Goal: Information Seeking & Learning: Learn about a topic

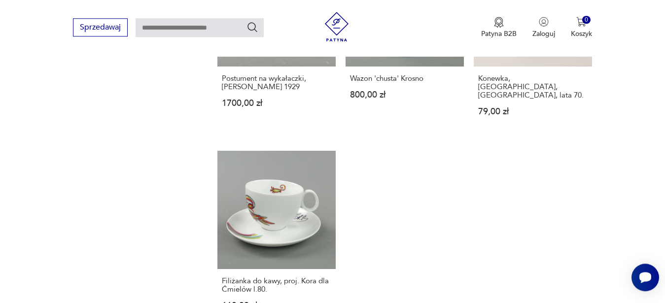
scroll to position [1301, 0]
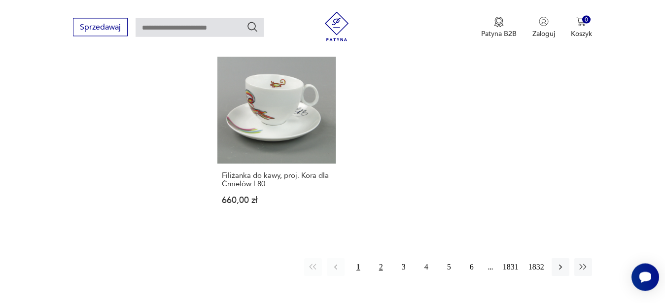
click at [384, 258] on button "2" at bounding box center [381, 267] width 18 height 18
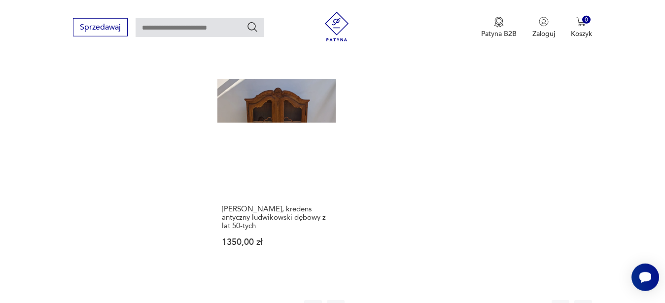
scroll to position [1219, 0]
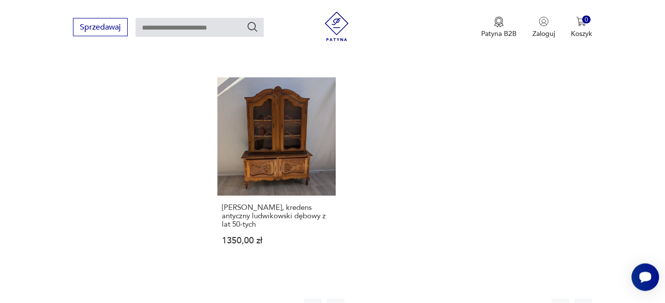
click at [405, 299] on button "3" at bounding box center [404, 308] width 18 height 18
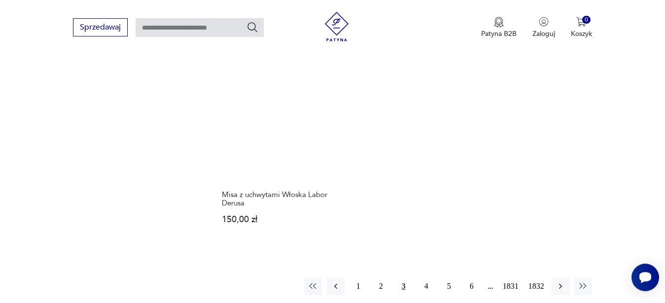
scroll to position [1309, 0]
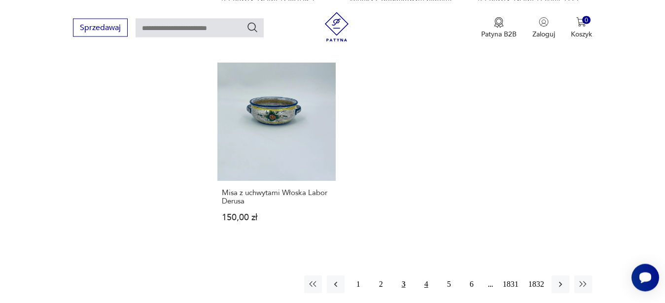
click at [428, 275] on button "4" at bounding box center [426, 284] width 18 height 18
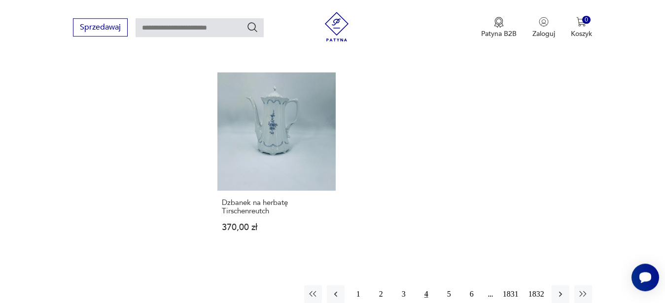
scroll to position [1234, 0]
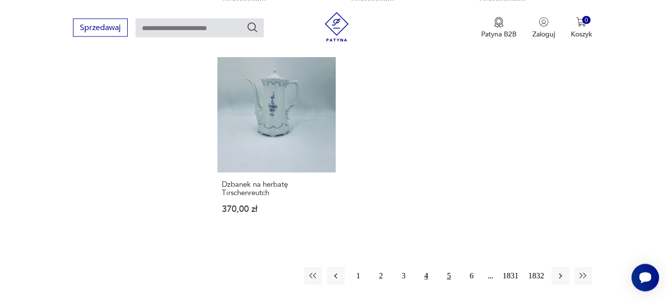
click at [450, 278] on button "5" at bounding box center [449, 276] width 18 height 18
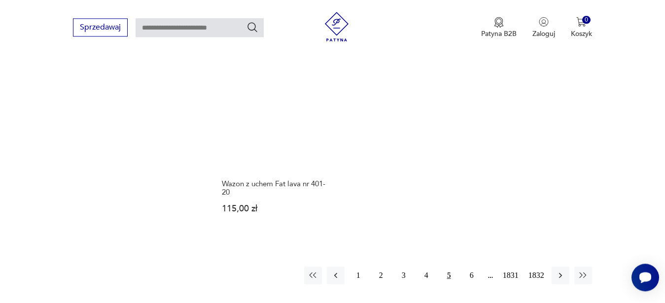
scroll to position [1309, 0]
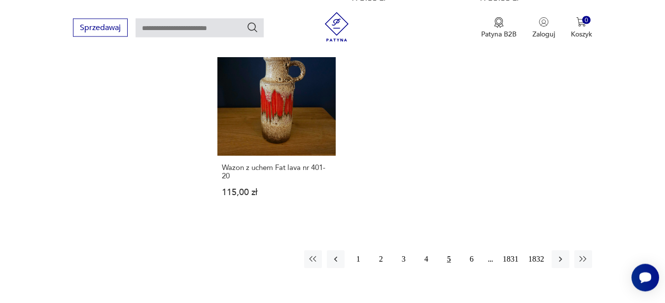
click at [208, 32] on input "text" at bounding box center [199, 27] width 128 height 19
type input "**********"
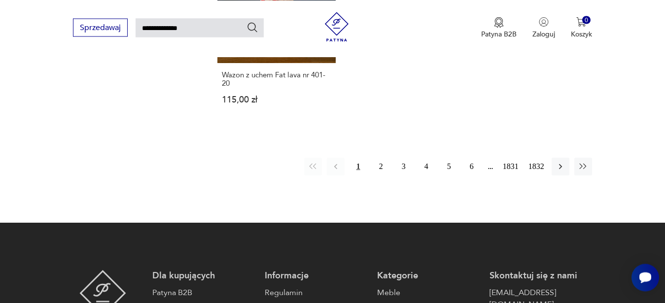
type input "**********"
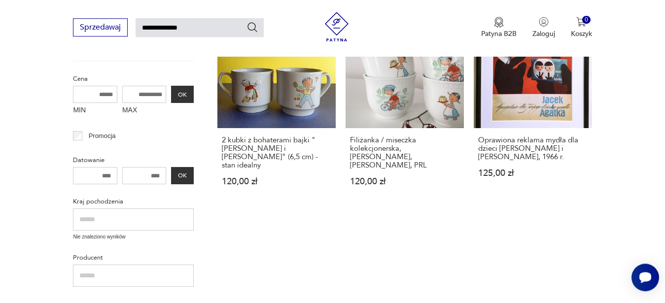
scroll to position [211, 0]
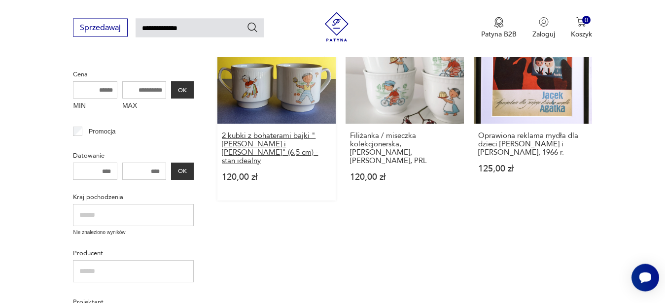
click at [242, 145] on h3 "2 kubki z bohaterami bajki "[PERSON_NAME] i [PERSON_NAME]" (6,5 cm) - stan idea…" at bounding box center [276, 149] width 109 height 34
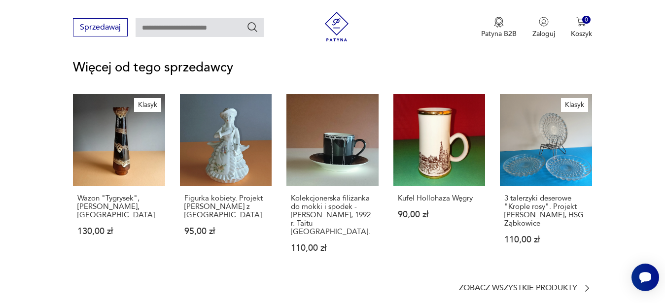
scroll to position [1330, 0]
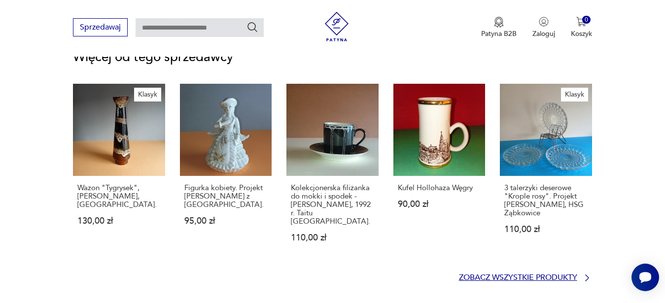
click at [527, 274] on p "Zobacz wszystkie produkty" at bounding box center [518, 277] width 118 height 6
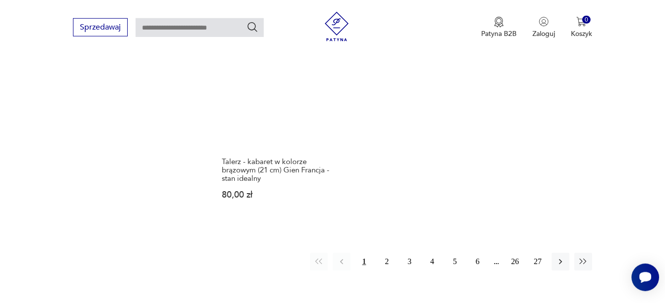
scroll to position [1418, 0]
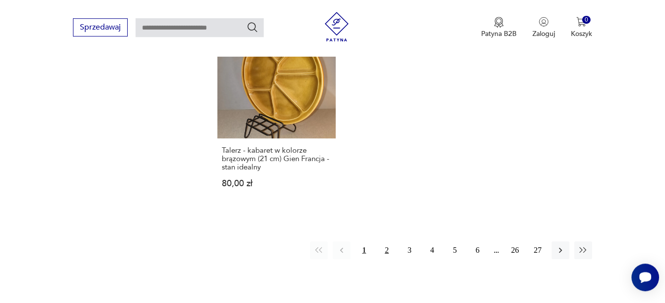
click at [389, 241] on button "2" at bounding box center [387, 250] width 18 height 18
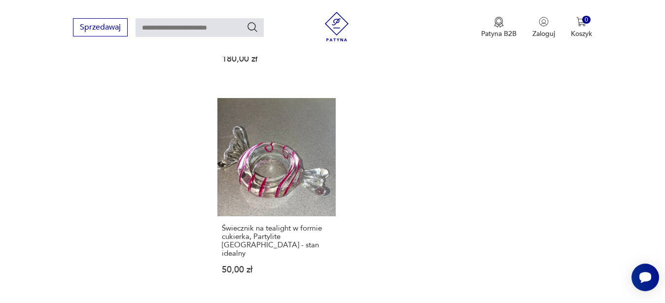
scroll to position [1351, 0]
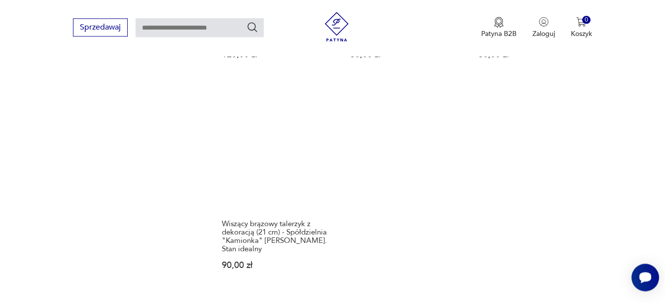
scroll to position [1346, 0]
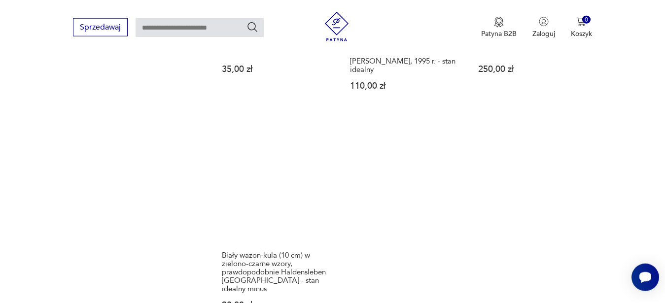
scroll to position [1351, 0]
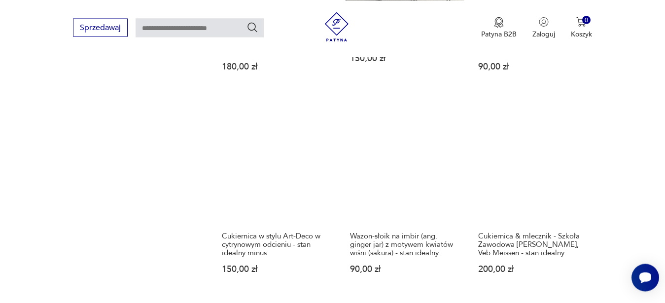
scroll to position [1351, 0]
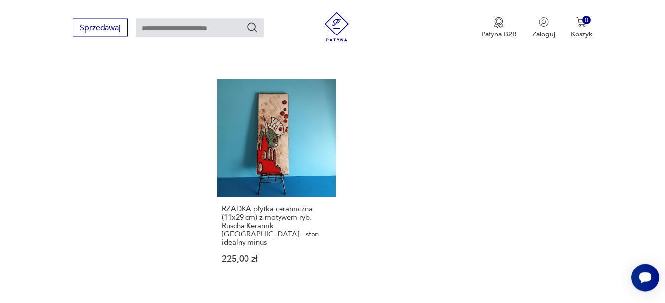
click at [153, 32] on input "text" at bounding box center [199, 27] width 128 height 19
type input "**********"
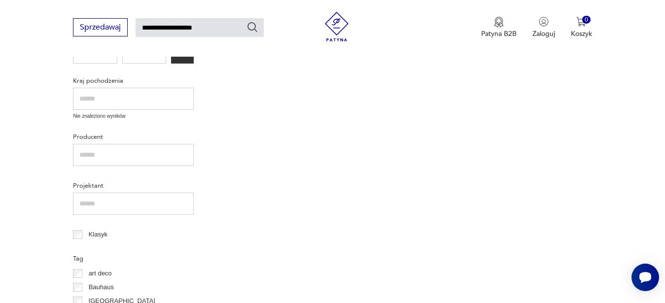
scroll to position [235, 0]
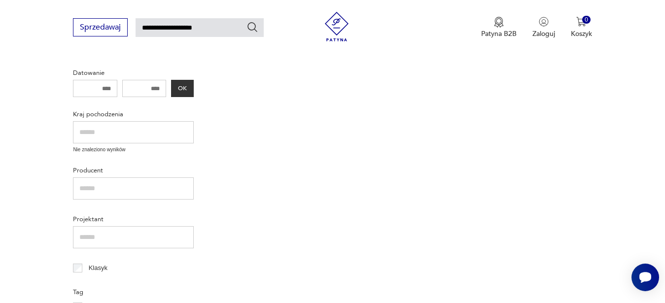
click at [255, 27] on icon "Szukaj" at bounding box center [252, 27] width 12 height 12
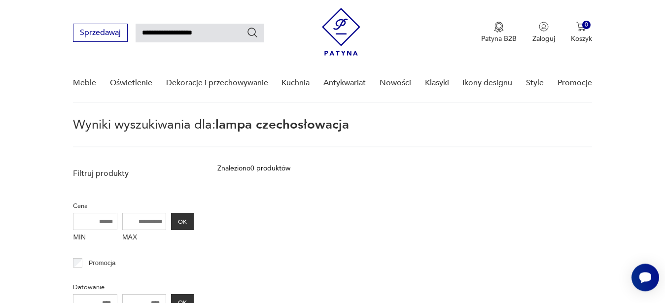
scroll to position [18, 0]
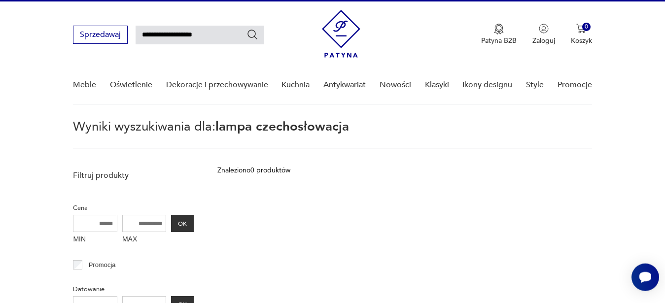
drag, startPoint x: 213, startPoint y: 38, endPoint x: 178, endPoint y: 37, distance: 35.0
click at [178, 37] on input "**********" at bounding box center [199, 35] width 128 height 19
type input "**********"
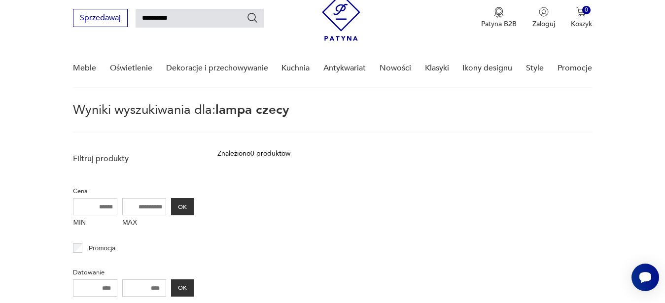
scroll to position [35, 0]
type input "**********"
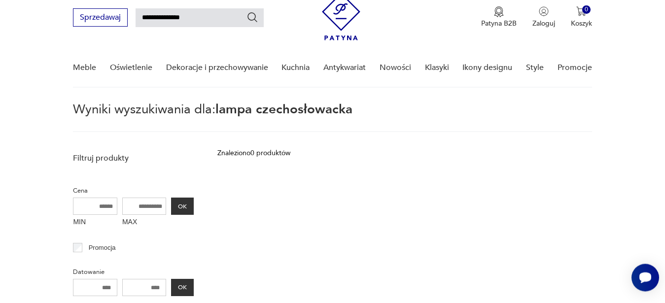
type input "**********"
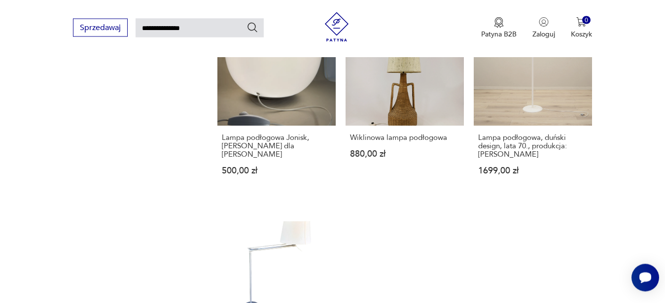
scroll to position [1240, 0]
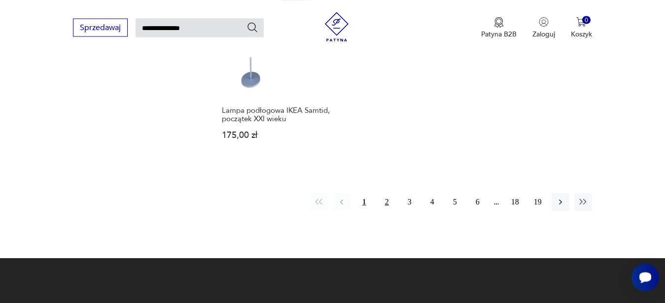
click at [387, 204] on button "2" at bounding box center [387, 202] width 18 height 18
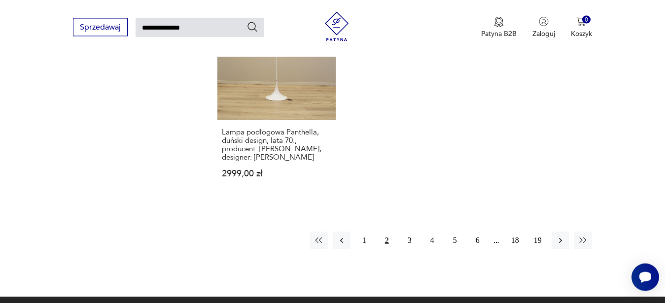
scroll to position [1253, 0]
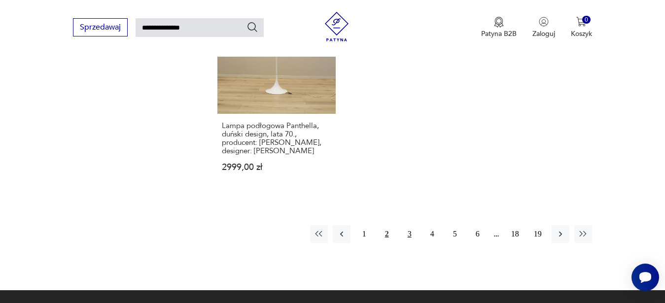
click at [409, 225] on button "3" at bounding box center [410, 234] width 18 height 18
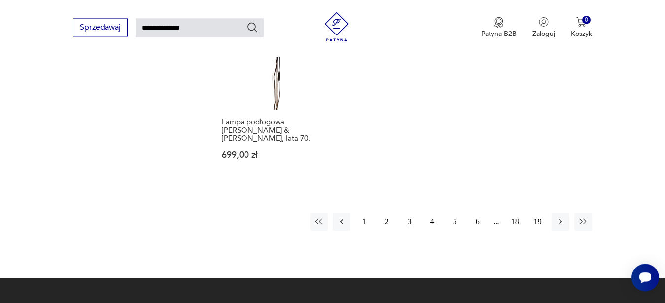
scroll to position [1288, 0]
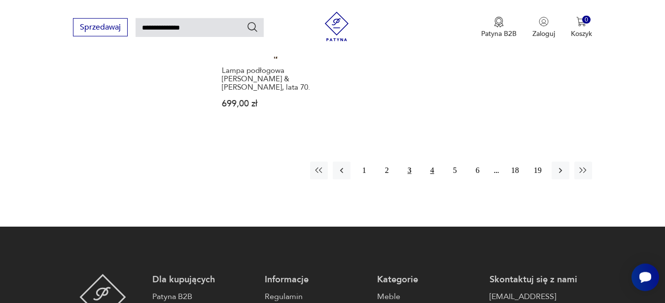
click at [434, 162] on button "4" at bounding box center [432, 171] width 18 height 18
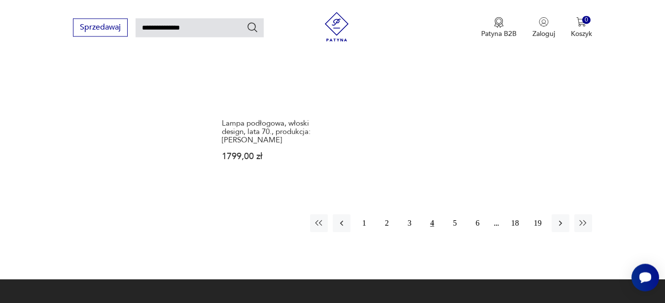
scroll to position [1240, 0]
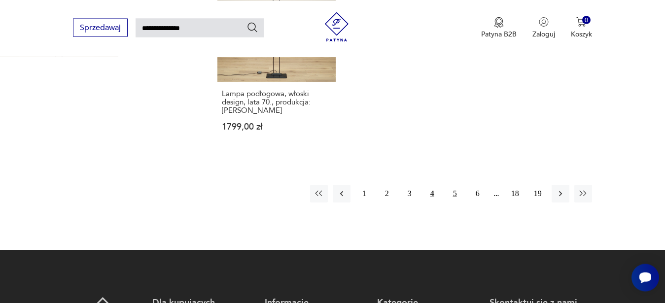
click at [458, 185] on button "5" at bounding box center [455, 194] width 18 height 18
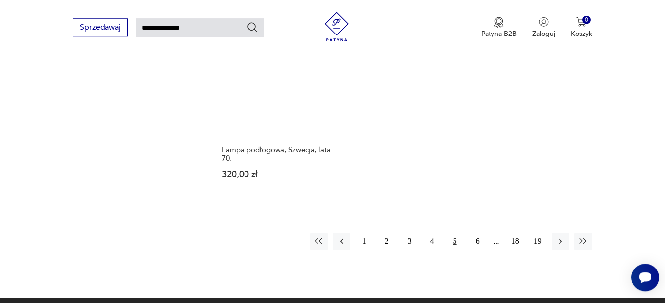
scroll to position [1237, 0]
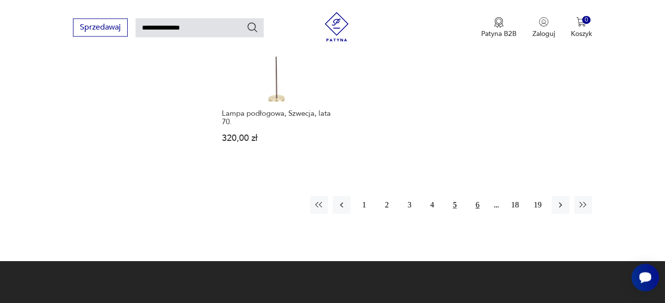
click at [477, 206] on button "6" at bounding box center [478, 205] width 18 height 18
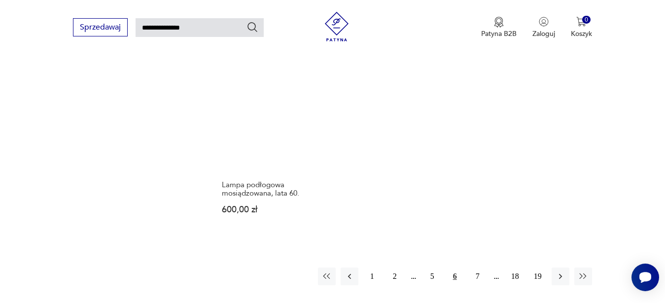
scroll to position [1240, 0]
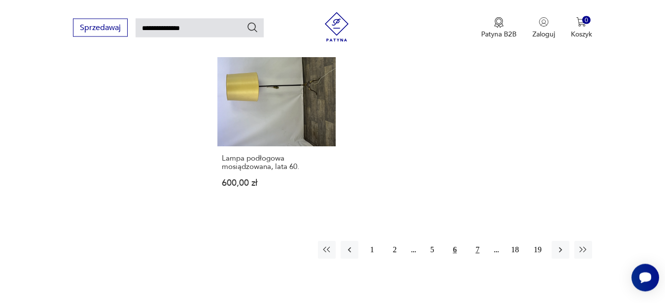
click at [473, 241] on button "7" at bounding box center [478, 250] width 18 height 18
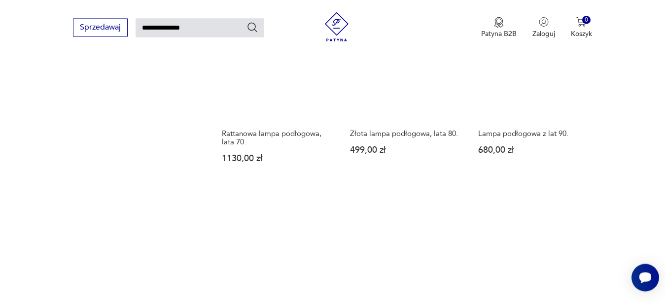
scroll to position [1244, 0]
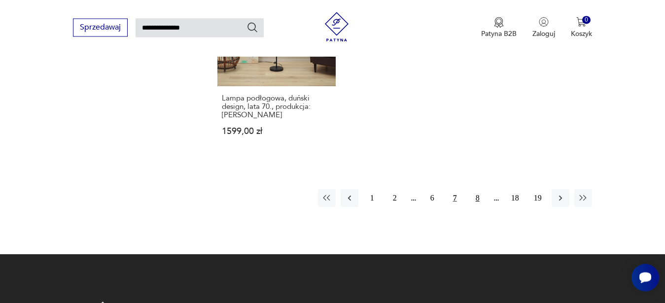
click at [483, 189] on button "8" at bounding box center [478, 198] width 18 height 18
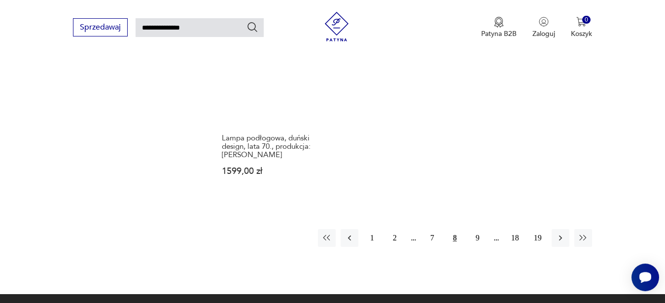
scroll to position [1240, 0]
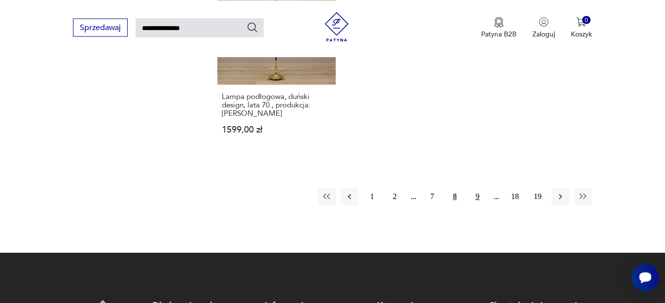
click at [478, 199] on button "9" at bounding box center [478, 197] width 18 height 18
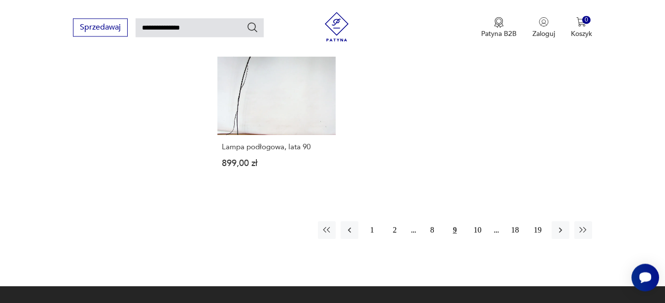
scroll to position [1240, 0]
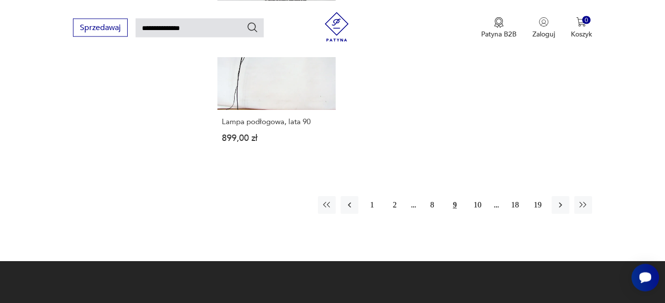
drag, startPoint x: 192, startPoint y: 31, endPoint x: 92, endPoint y: 52, distance: 102.3
click at [135, 37] on input "**********" at bounding box center [199, 27] width 128 height 19
type input "**********"
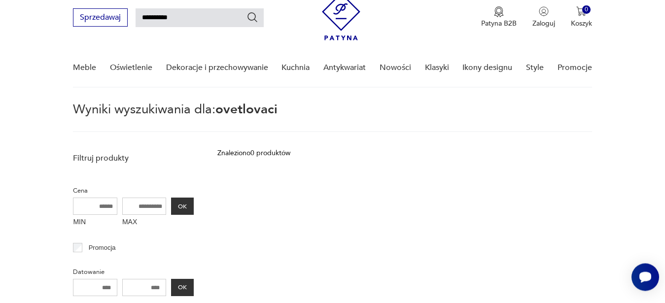
scroll to position [35, 0]
drag, startPoint x: 182, startPoint y: 20, endPoint x: 62, endPoint y: 36, distance: 121.2
click at [135, 27] on input "**********" at bounding box center [199, 17] width 128 height 19
type input "**********"
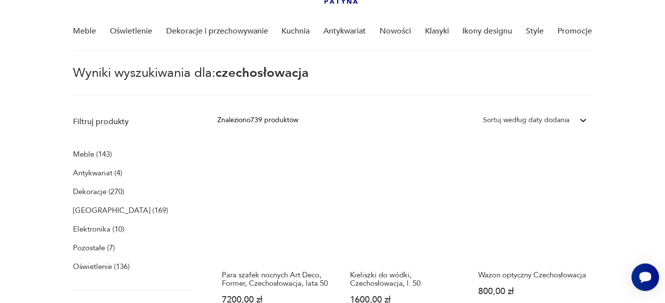
scroll to position [69, 0]
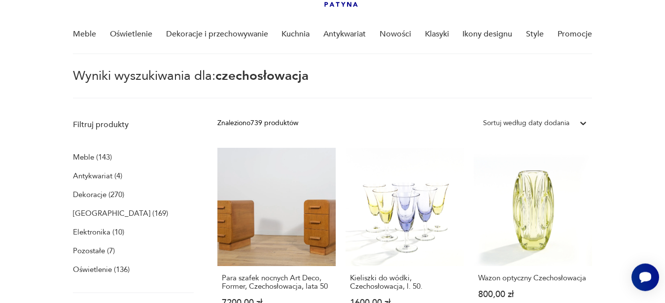
click at [83, 270] on p "Oświetlenie (136)" at bounding box center [101, 270] width 57 height 14
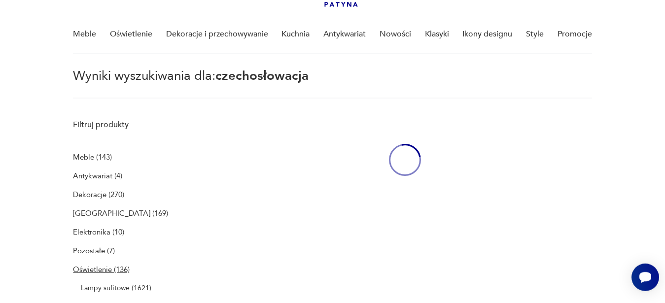
type input "**********"
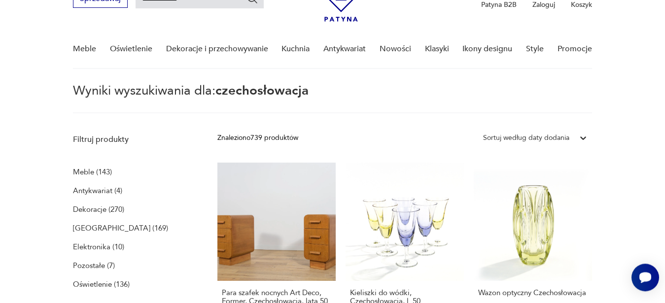
scroll to position [60, 0]
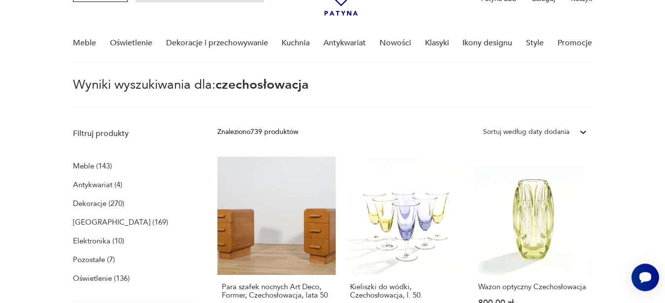
click at [93, 274] on p "Oświetlenie (136)" at bounding box center [101, 278] width 57 height 14
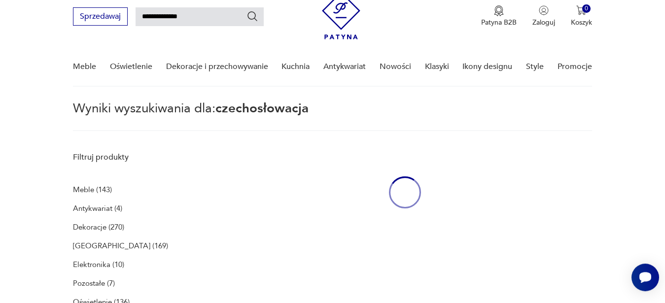
scroll to position [35, 0]
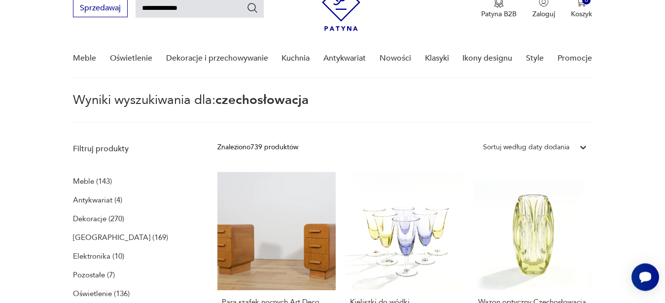
scroll to position [51, 0]
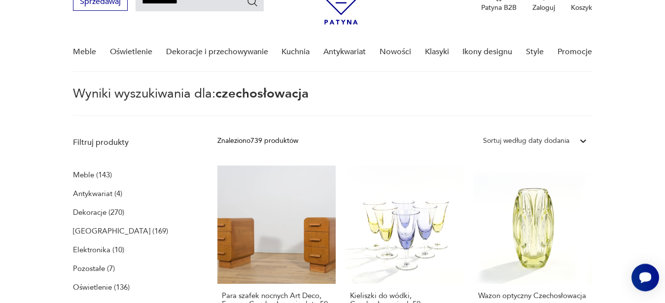
click at [93, 228] on p "[GEOGRAPHIC_DATA] (169)" at bounding box center [120, 231] width 95 height 14
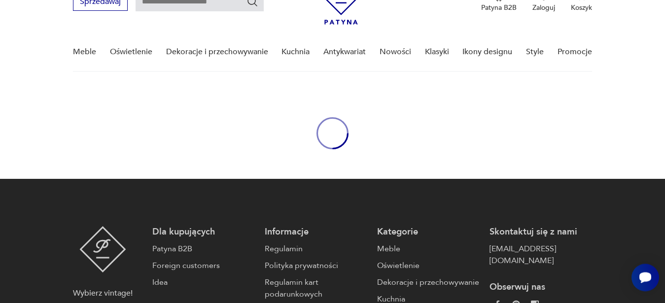
type input "**********"
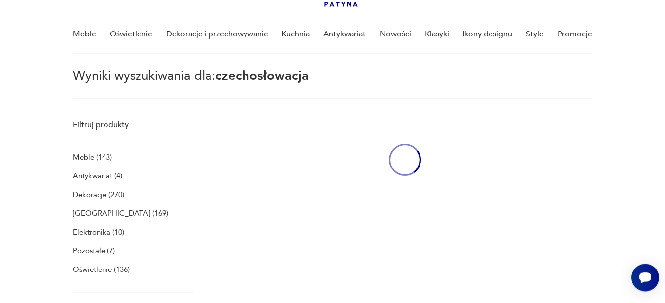
scroll to position [35, 0]
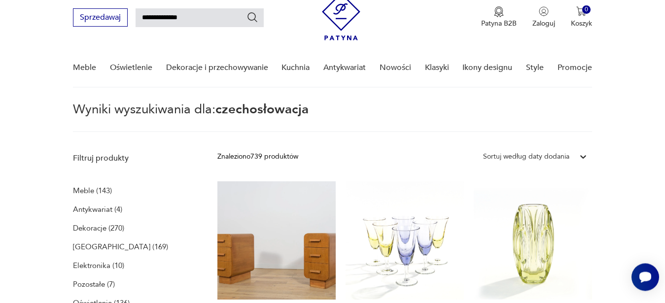
click at [555, 161] on div "Sortuj według daty dodania" at bounding box center [526, 157] width 86 height 11
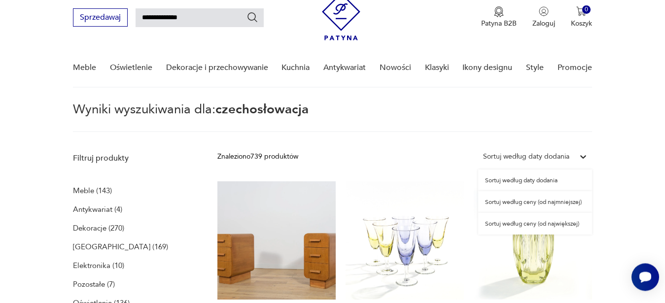
scroll to position [35, 0]
click at [525, 203] on div "Sortuj według ceny (od najmniejszej)" at bounding box center [535, 202] width 114 height 22
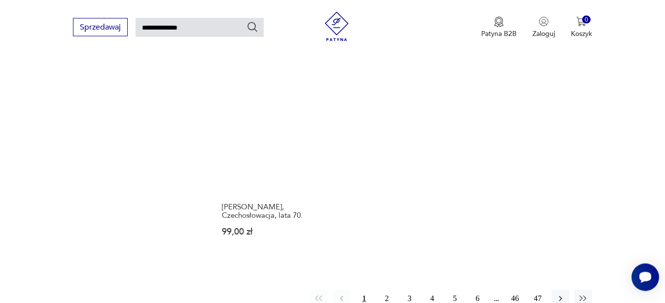
scroll to position [1240, 0]
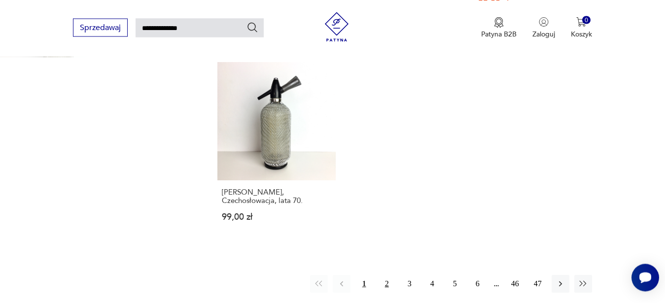
click at [383, 275] on button "2" at bounding box center [387, 284] width 18 height 18
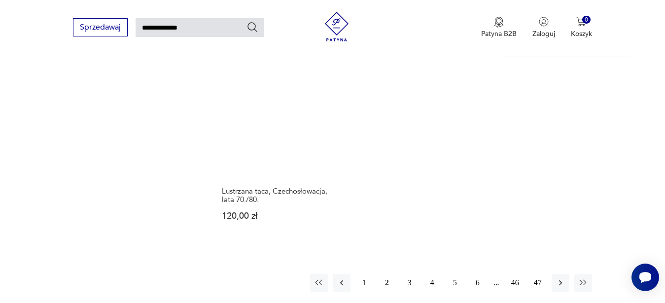
scroll to position [1240, 0]
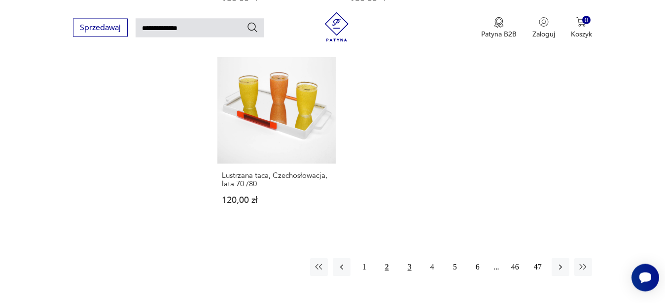
click at [416, 258] on button "3" at bounding box center [410, 267] width 18 height 18
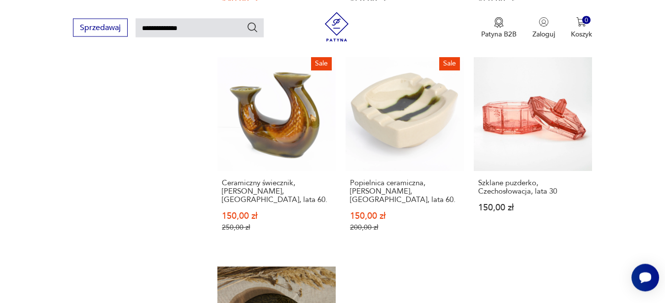
scroll to position [1240, 0]
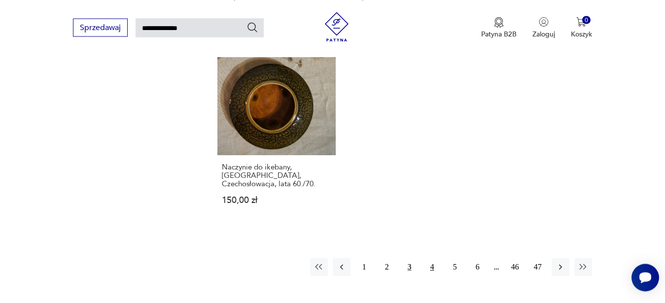
click at [431, 258] on button "4" at bounding box center [432, 267] width 18 height 18
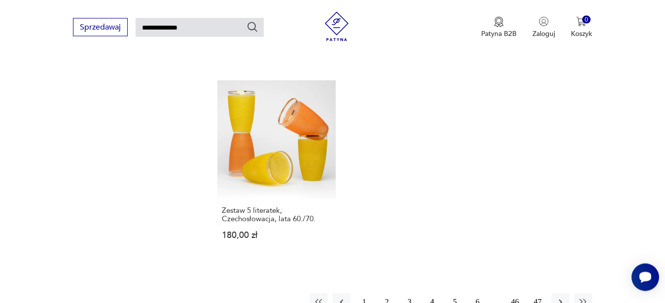
scroll to position [1240, 0]
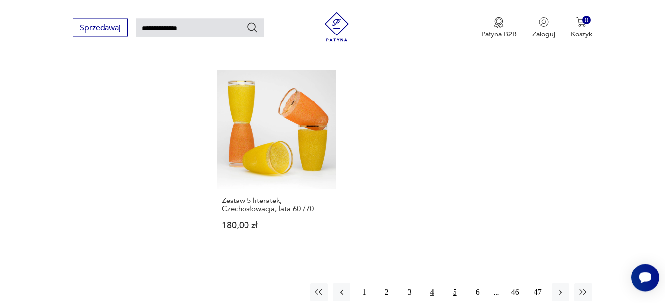
click at [450, 283] on button "5" at bounding box center [455, 292] width 18 height 18
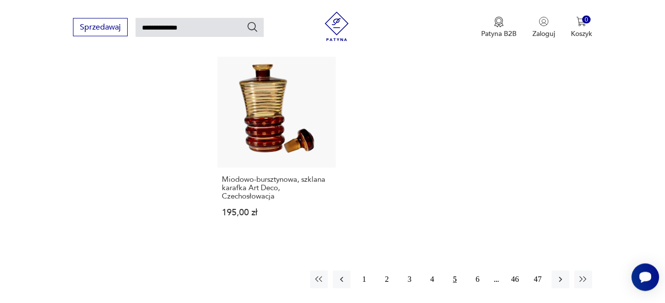
scroll to position [1240, 0]
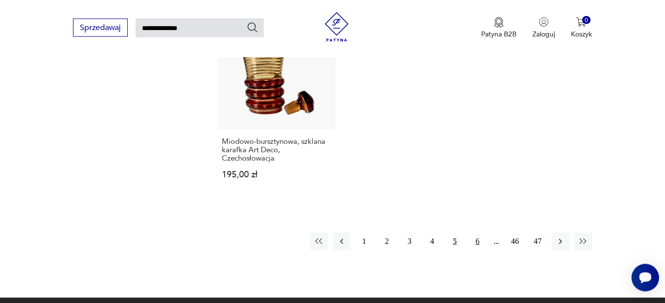
click at [473, 233] on button "6" at bounding box center [478, 242] width 18 height 18
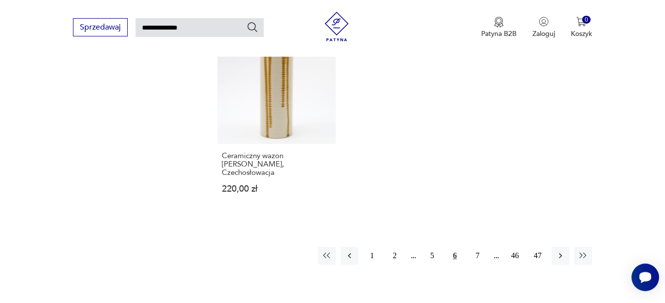
scroll to position [1267, 0]
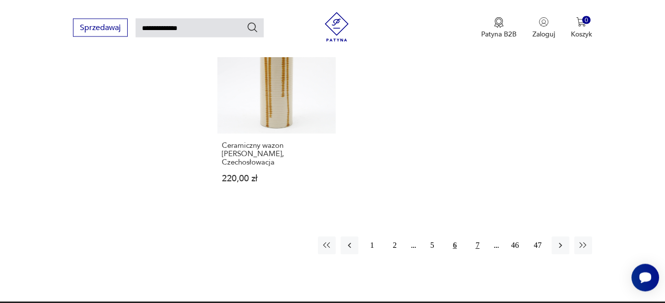
click at [472, 236] on button "7" at bounding box center [478, 245] width 18 height 18
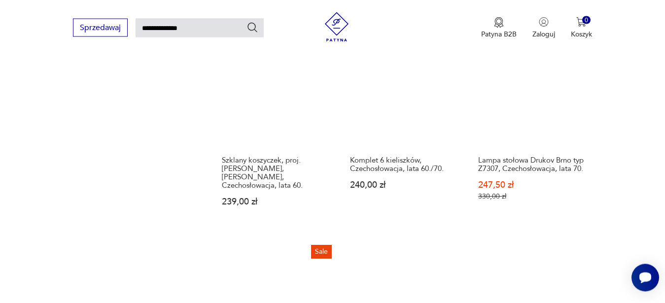
scroll to position [1240, 0]
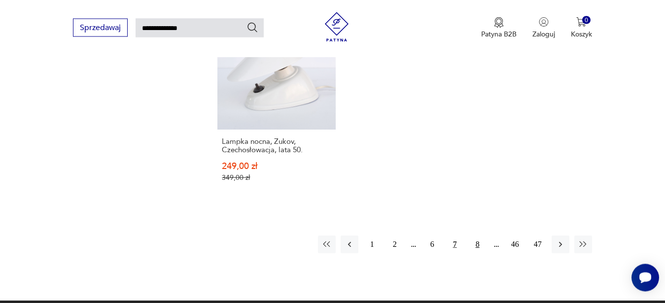
click at [479, 236] on button "8" at bounding box center [478, 245] width 18 height 18
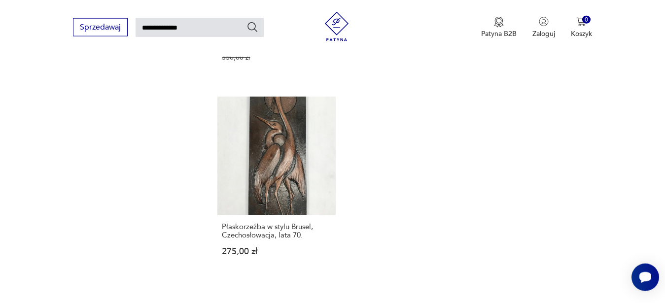
scroll to position [1240, 0]
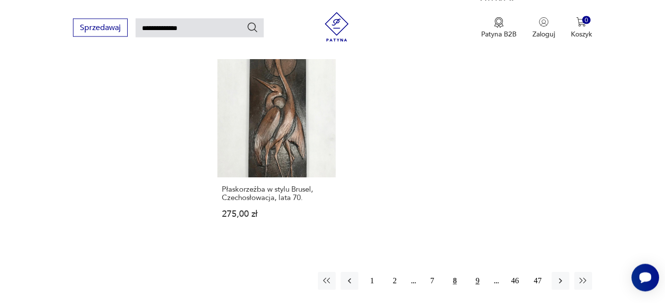
click at [476, 272] on button "9" at bounding box center [478, 281] width 18 height 18
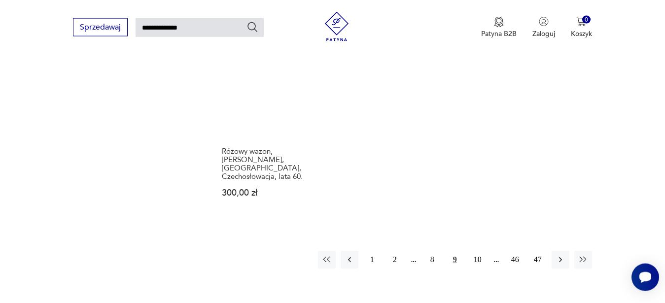
scroll to position [1240, 0]
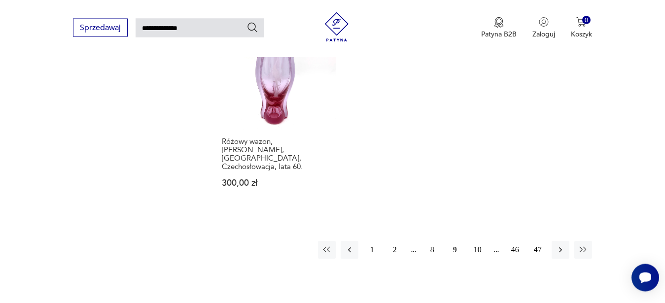
click at [479, 241] on button "10" at bounding box center [478, 250] width 18 height 18
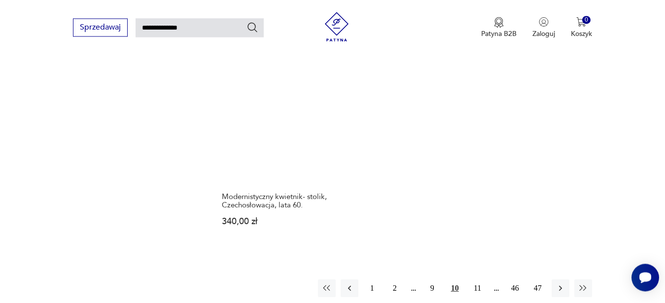
scroll to position [1240, 0]
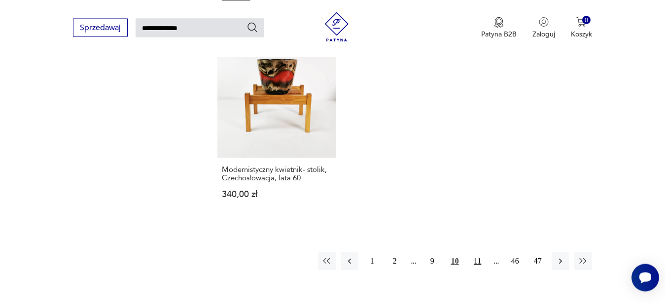
click at [483, 252] on button "11" at bounding box center [478, 261] width 18 height 18
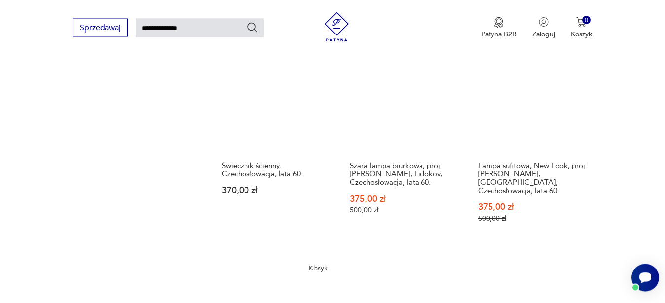
scroll to position [1240, 0]
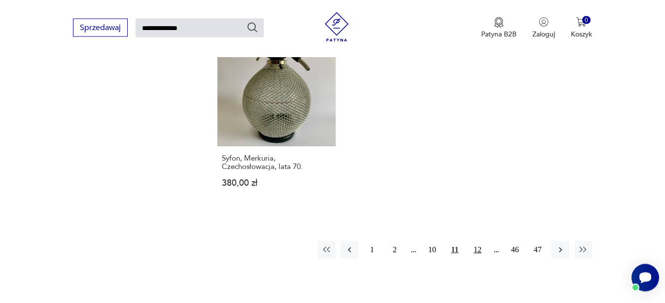
click at [481, 241] on button "12" at bounding box center [478, 250] width 18 height 18
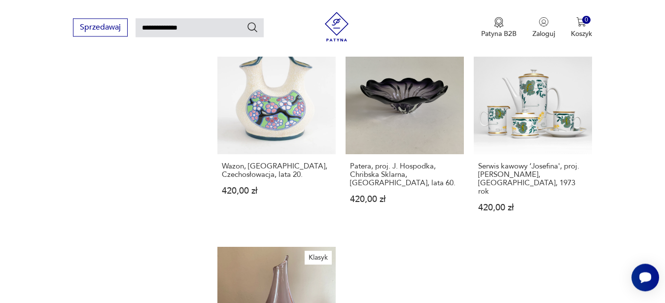
scroll to position [1214, 0]
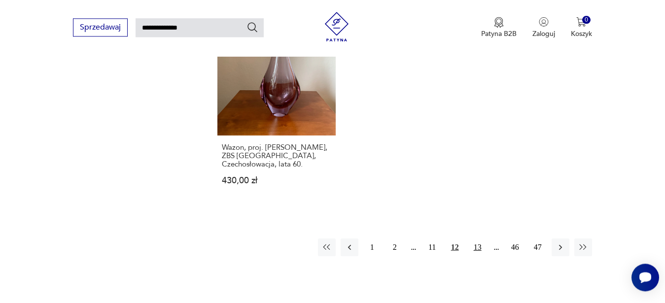
click at [480, 240] on button "13" at bounding box center [478, 247] width 18 height 18
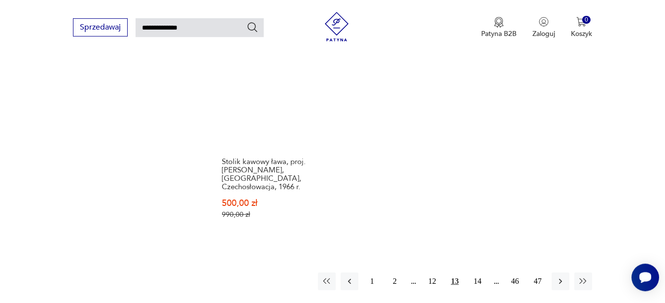
scroll to position [1255, 0]
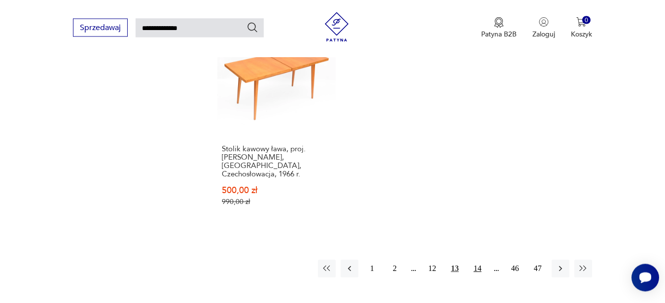
click at [474, 264] on button "14" at bounding box center [478, 269] width 18 height 18
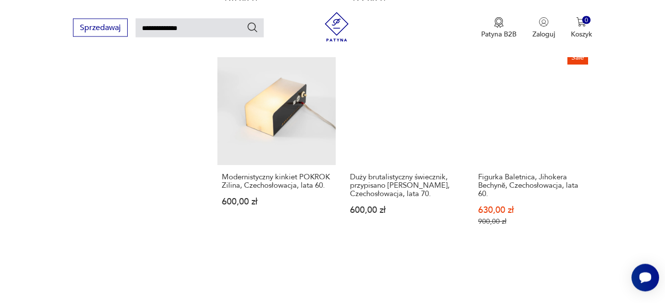
scroll to position [1240, 0]
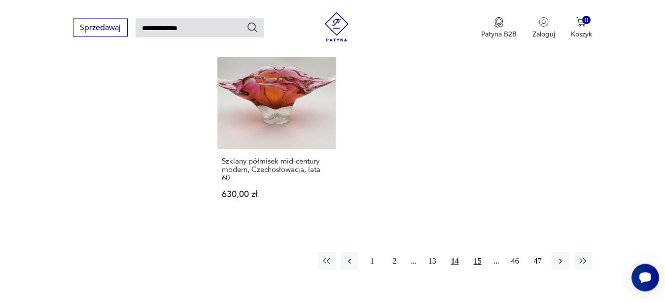
click at [481, 252] on button "15" at bounding box center [478, 261] width 18 height 18
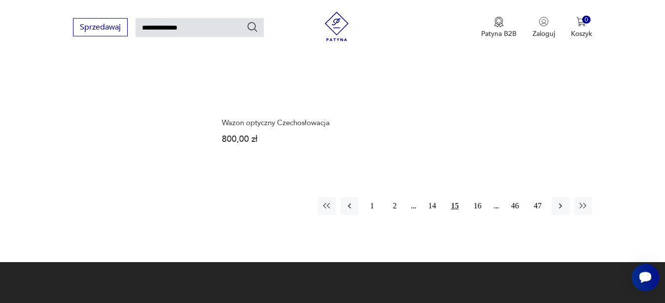
scroll to position [1326, 0]
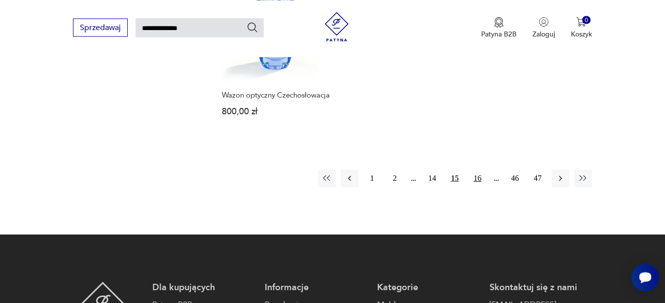
click at [481, 173] on button "16" at bounding box center [478, 178] width 18 height 18
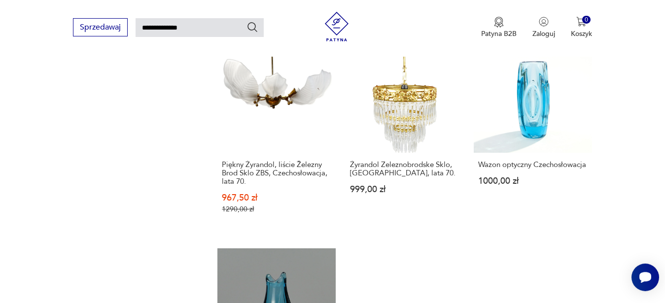
scroll to position [1255, 0]
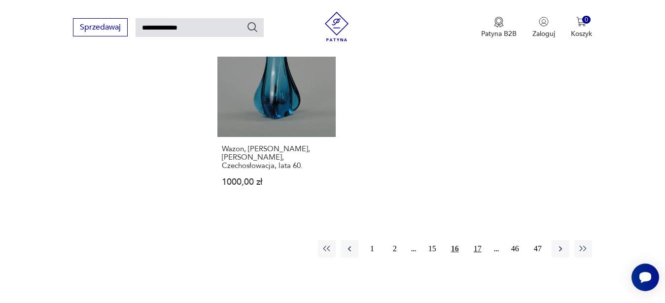
click at [481, 240] on button "17" at bounding box center [478, 249] width 18 height 18
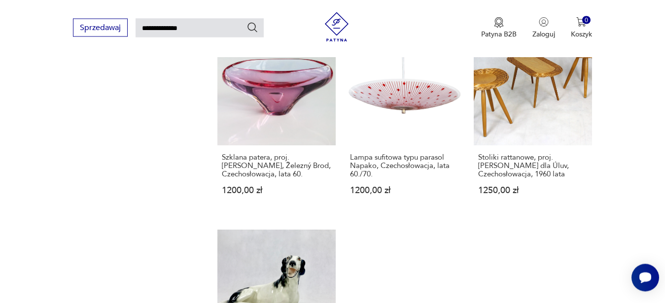
scroll to position [1240, 0]
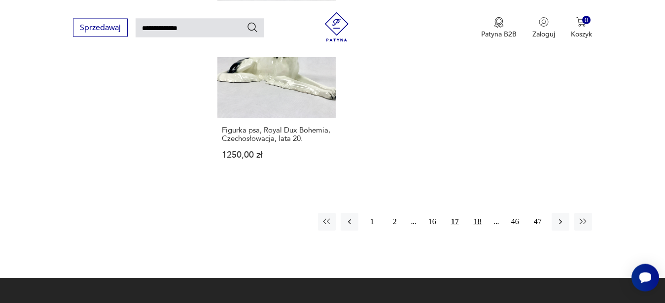
click at [476, 214] on button "18" at bounding box center [478, 222] width 18 height 18
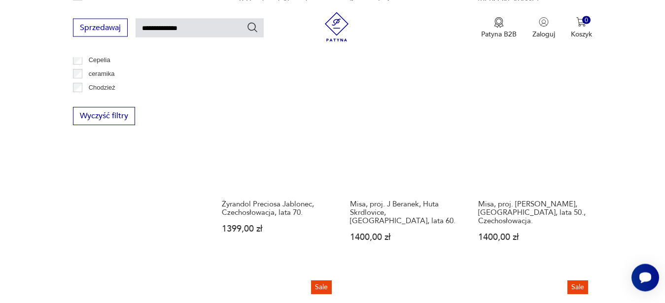
scroll to position [1011, 0]
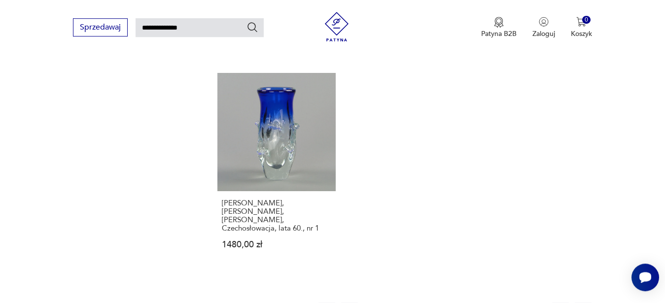
scroll to position [1240, 0]
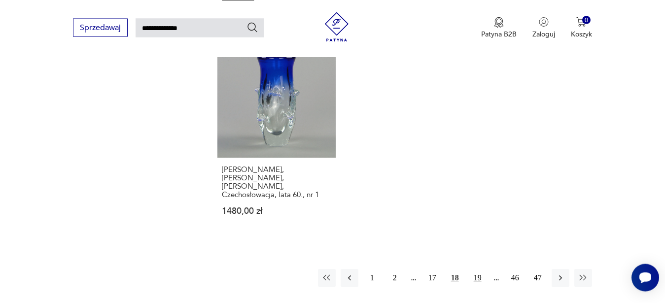
click at [482, 269] on button "19" at bounding box center [478, 278] width 18 height 18
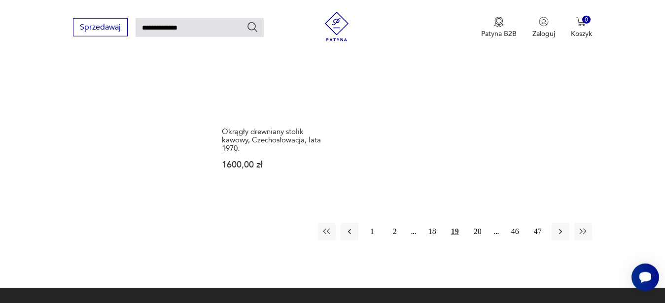
scroll to position [1262, 0]
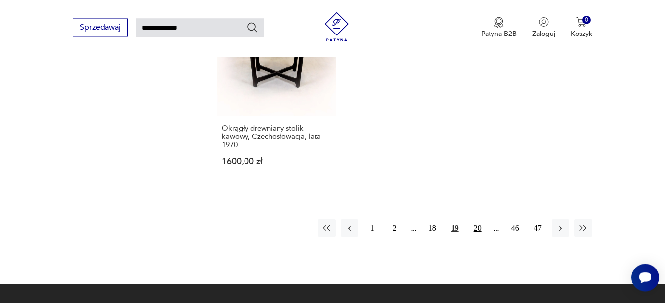
click at [478, 219] on button "20" at bounding box center [478, 228] width 18 height 18
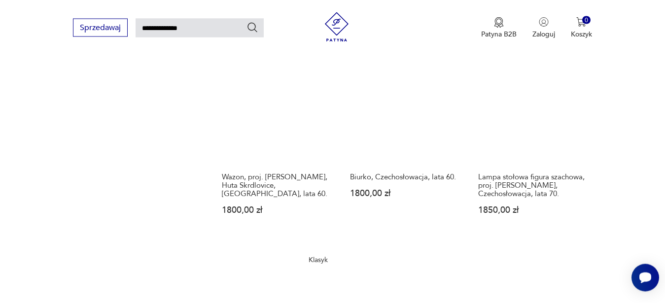
scroll to position [1240, 0]
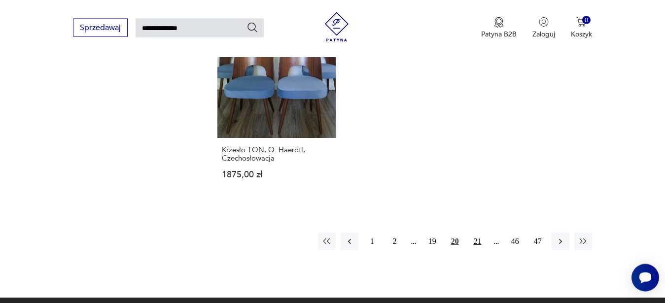
click at [480, 233] on button "21" at bounding box center [478, 242] width 18 height 18
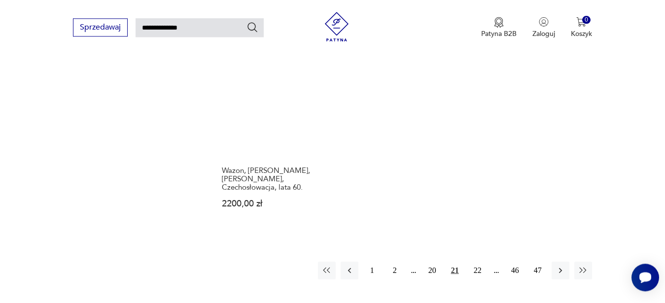
scroll to position [1240, 0]
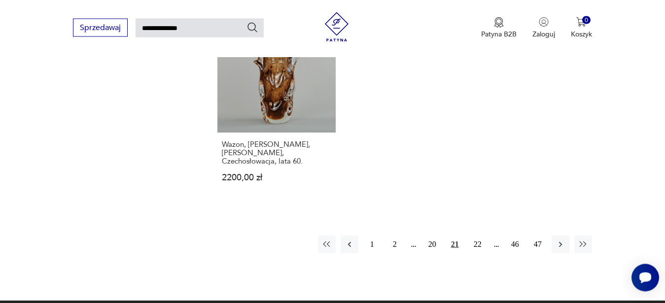
click at [477, 241] on button "22" at bounding box center [478, 245] width 18 height 18
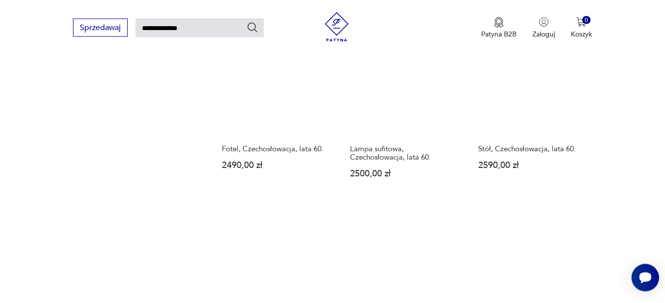
scroll to position [1240, 0]
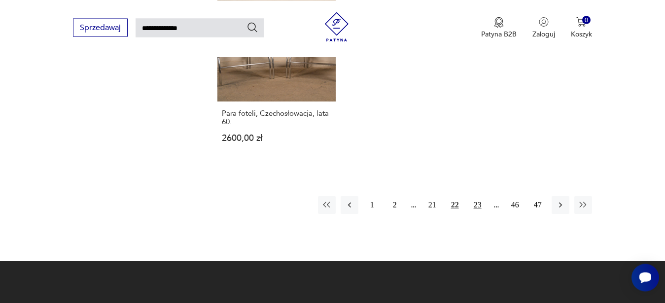
click at [477, 209] on button "23" at bounding box center [478, 205] width 18 height 18
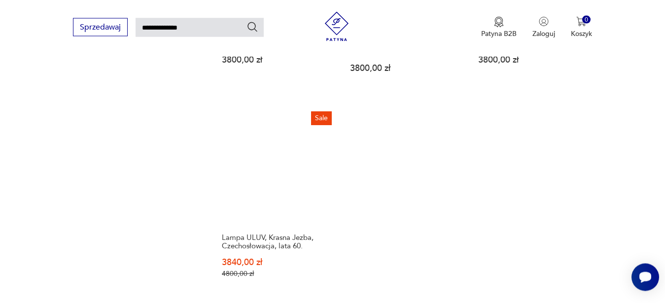
scroll to position [1171, 0]
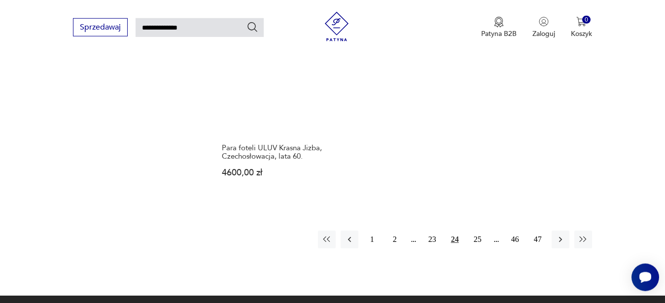
scroll to position [1259, 0]
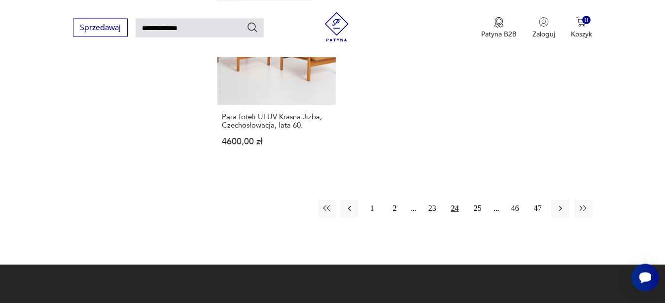
drag, startPoint x: 234, startPoint y: 20, endPoint x: 98, endPoint y: 18, distance: 136.0
click at [135, 18] on input "**********" at bounding box center [199, 27] width 128 height 19
type input "*******"
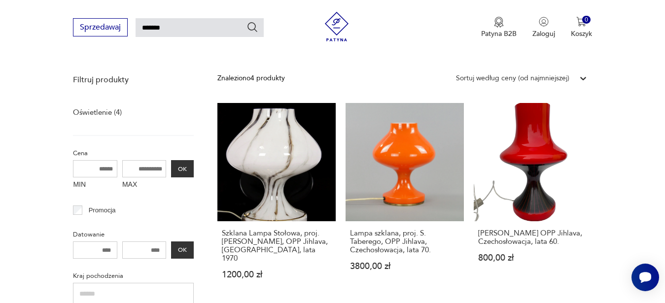
scroll to position [108, 0]
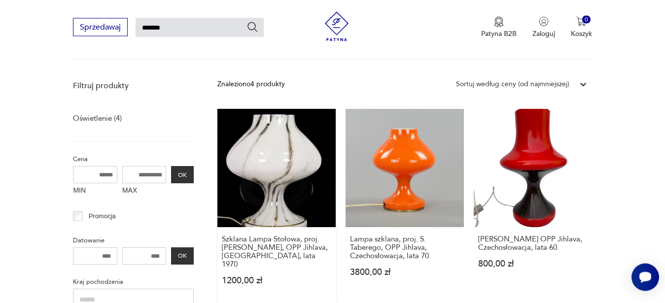
click at [281, 176] on link "Szklana Lampa Stołowa, proj. [PERSON_NAME], OPP Jihlava, Czechy, lata 1970 1200…" at bounding box center [276, 206] width 118 height 195
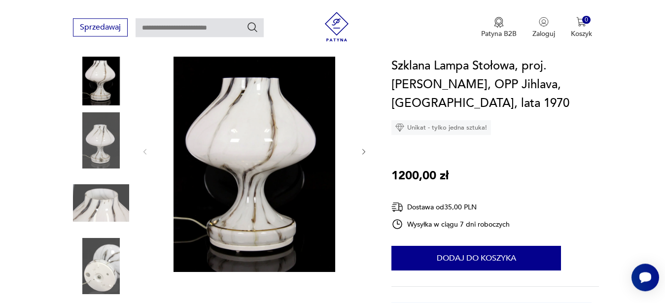
scroll to position [134, 0]
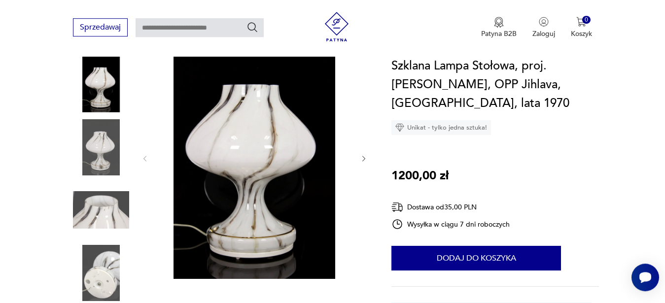
click at [361, 155] on icon "button" at bounding box center [364, 159] width 8 height 8
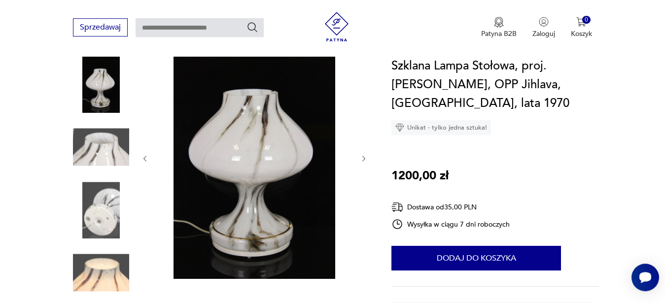
click at [361, 155] on icon "button" at bounding box center [364, 159] width 8 height 8
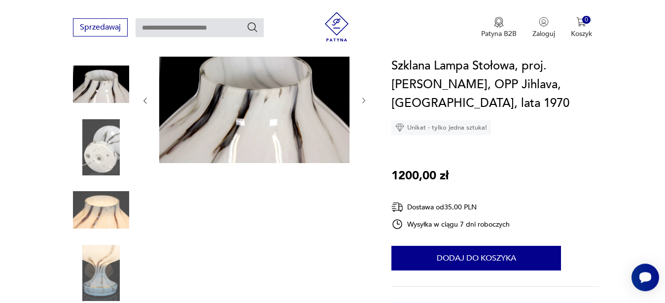
click at [361, 97] on icon "button" at bounding box center [364, 101] width 8 height 8
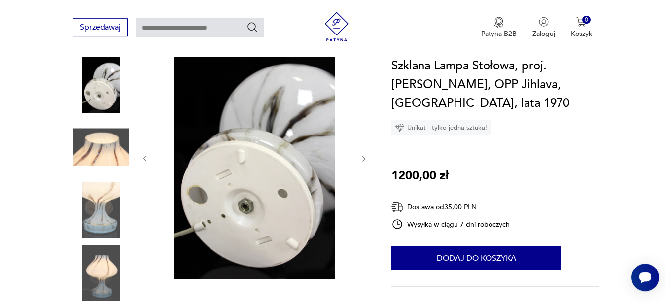
click at [361, 95] on div at bounding box center [254, 158] width 227 height 244
click at [363, 155] on icon "button" at bounding box center [364, 159] width 8 height 8
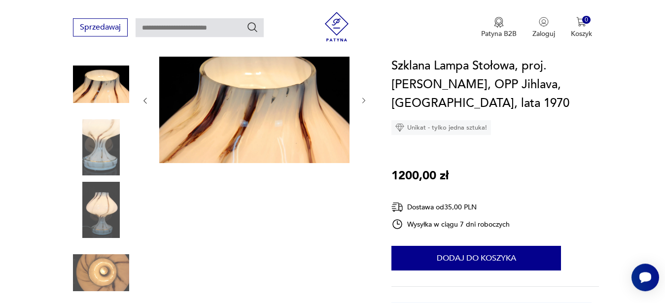
click at [363, 97] on icon "button" at bounding box center [364, 101] width 8 height 8
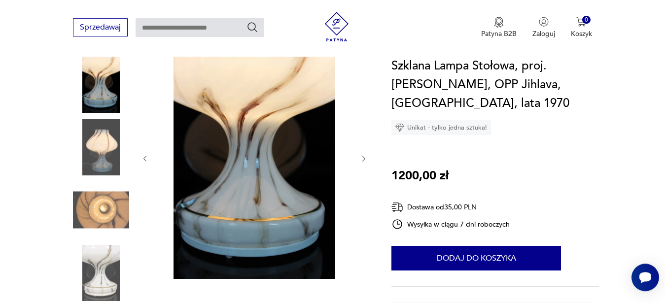
click at [363, 94] on div at bounding box center [254, 158] width 227 height 244
click at [364, 156] on icon "button" at bounding box center [363, 159] width 3 height 6
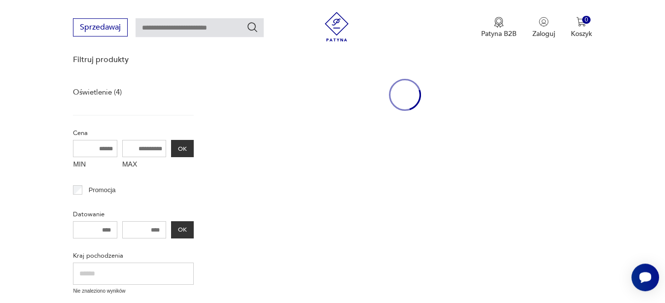
type input "*******"
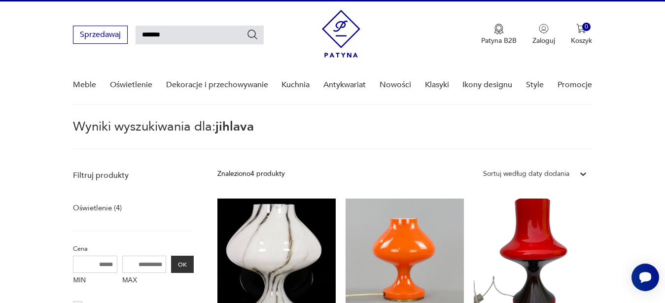
drag, startPoint x: 177, startPoint y: 38, endPoint x: 91, endPoint y: 33, distance: 86.4
click at [135, 33] on input "*******" at bounding box center [199, 35] width 128 height 19
type input "*****"
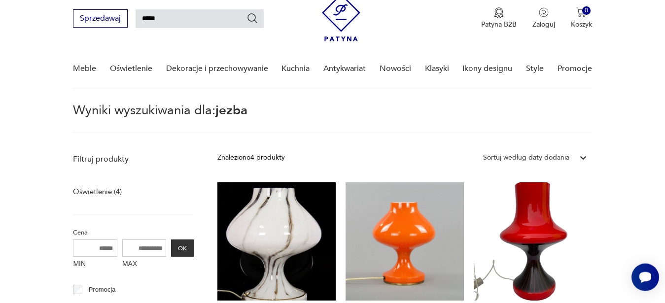
scroll to position [35, 0]
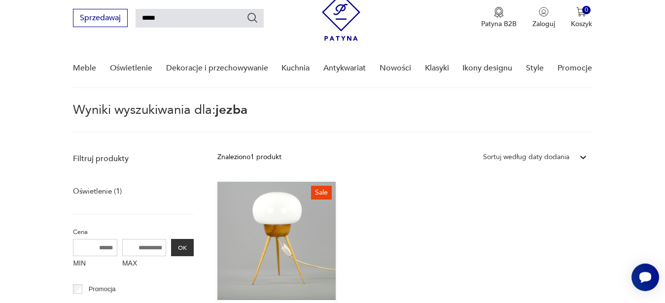
click at [312, 192] on link "Sale Lampa ULUV, Krasna Jezba, Czechosłowacja, lata 60. 3840,00 zł 4800,00 zł" at bounding box center [276, 277] width 118 height 190
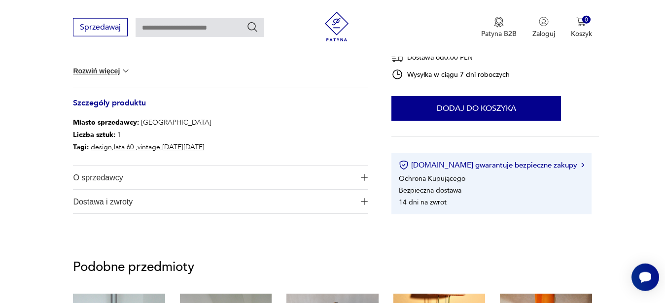
scroll to position [516, 0]
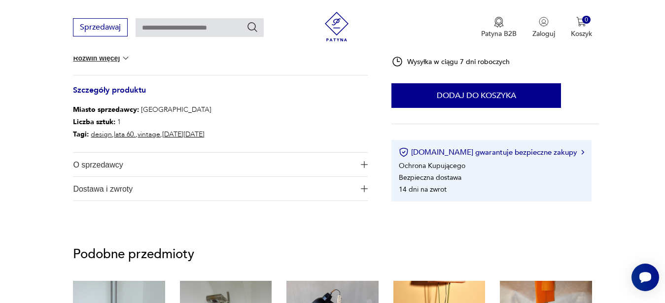
click at [122, 60] on button "Rozwiń więcej" at bounding box center [101, 58] width 57 height 10
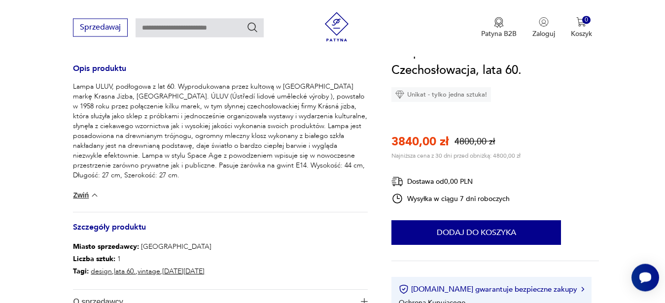
scroll to position [396, 0]
